Goal: Transaction & Acquisition: Download file/media

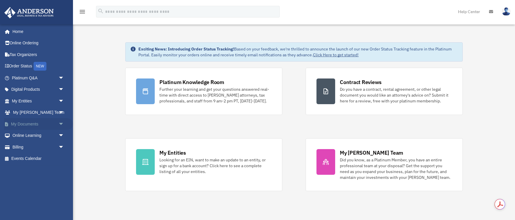
click at [52, 124] on link "My Documents arrow_drop_down" at bounding box center [38, 124] width 69 height 12
click at [58, 125] on span "arrow_drop_down" at bounding box center [64, 124] width 12 height 12
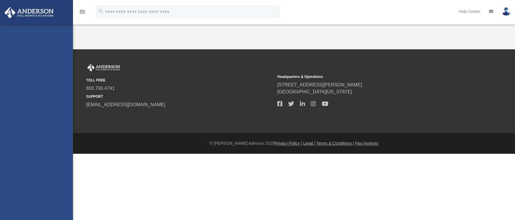
click at [41, 134] on div "[EMAIL_ADDRESS][DOMAIN_NAME] Sign Out [EMAIL_ADDRESS][DOMAIN_NAME] Home Online …" at bounding box center [36, 135] width 73 height 220
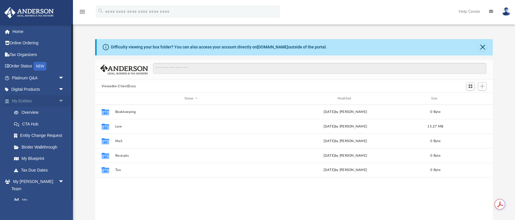
scroll to position [133, 397]
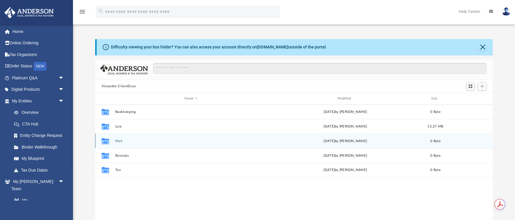
click at [106, 142] on icon "grid" at bounding box center [105, 141] width 8 height 6
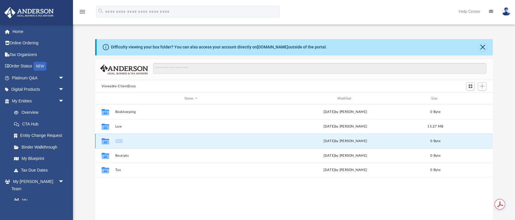
click at [106, 142] on icon "grid" at bounding box center [105, 141] width 8 height 6
click at [143, 139] on button "Mail" at bounding box center [191, 141] width 152 height 4
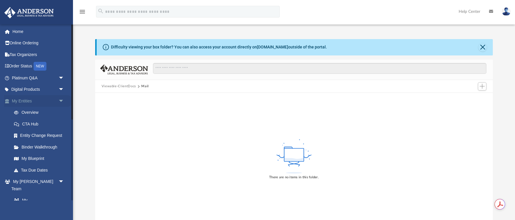
click at [61, 100] on span "arrow_drop_down" at bounding box center [64, 101] width 12 height 12
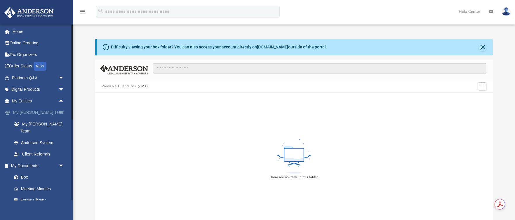
click at [61, 109] on span "arrow_drop_down" at bounding box center [64, 113] width 12 height 12
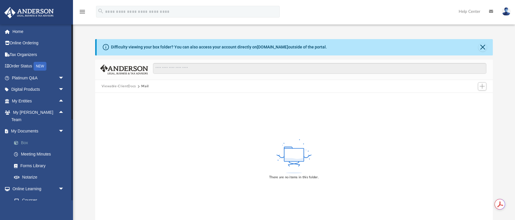
click at [38, 139] on link "Box" at bounding box center [40, 143] width 65 height 12
click at [22, 137] on link "Box" at bounding box center [40, 143] width 65 height 12
click at [480, 48] on button "Close" at bounding box center [482, 47] width 8 height 8
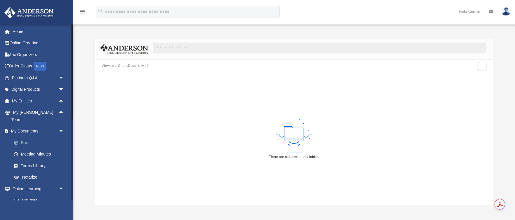
click at [22, 137] on link "Box" at bounding box center [40, 143] width 65 height 12
click at [113, 63] on button "Viewable-ClientDocs" at bounding box center [119, 65] width 34 height 5
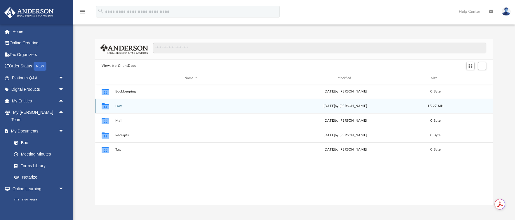
click at [117, 108] on button "Law" at bounding box center [191, 106] width 152 height 4
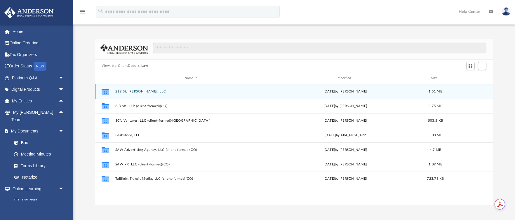
click at [152, 90] on button "219 St. [PERSON_NAME], LLC" at bounding box center [191, 92] width 152 height 4
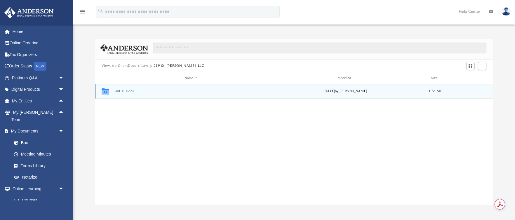
click at [152, 90] on button "Initial Docs" at bounding box center [191, 91] width 152 height 4
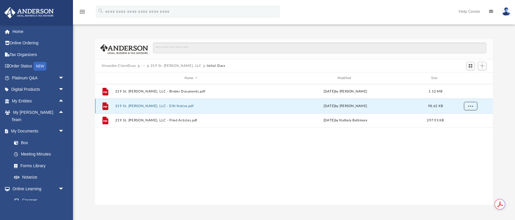
click at [468, 104] on span "More options" at bounding box center [470, 105] width 5 height 3
click at [458, 128] on li "Download" at bounding box center [464, 127] width 17 height 6
click at [469, 107] on span "More options" at bounding box center [470, 105] width 5 height 3
click at [442, 130] on div "File 219 St. [PERSON_NAME], LLC - Binder Documents.pdf [DATE] by [PERSON_NAME] …" at bounding box center [294, 144] width 398 height 121
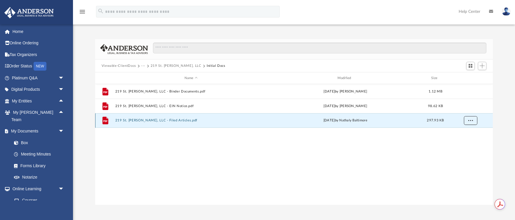
click at [468, 121] on span "More options" at bounding box center [470, 120] width 5 height 3
click at [464, 139] on li "Download" at bounding box center [464, 142] width 17 height 6
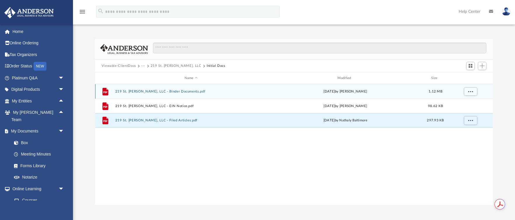
click at [224, 93] on button "219 St. [PERSON_NAME], LLC - Binder Documents.pdf" at bounding box center [191, 92] width 152 height 4
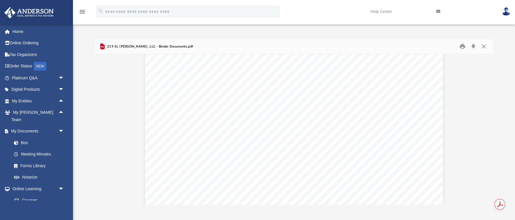
scroll to position [419, 0]
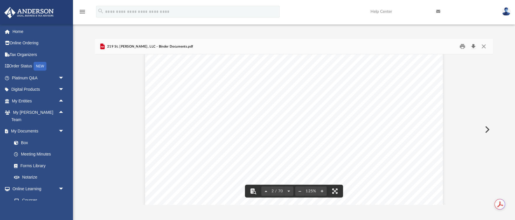
click at [472, 46] on button "Download" at bounding box center [473, 46] width 11 height 9
